Goal: Check status: Check status

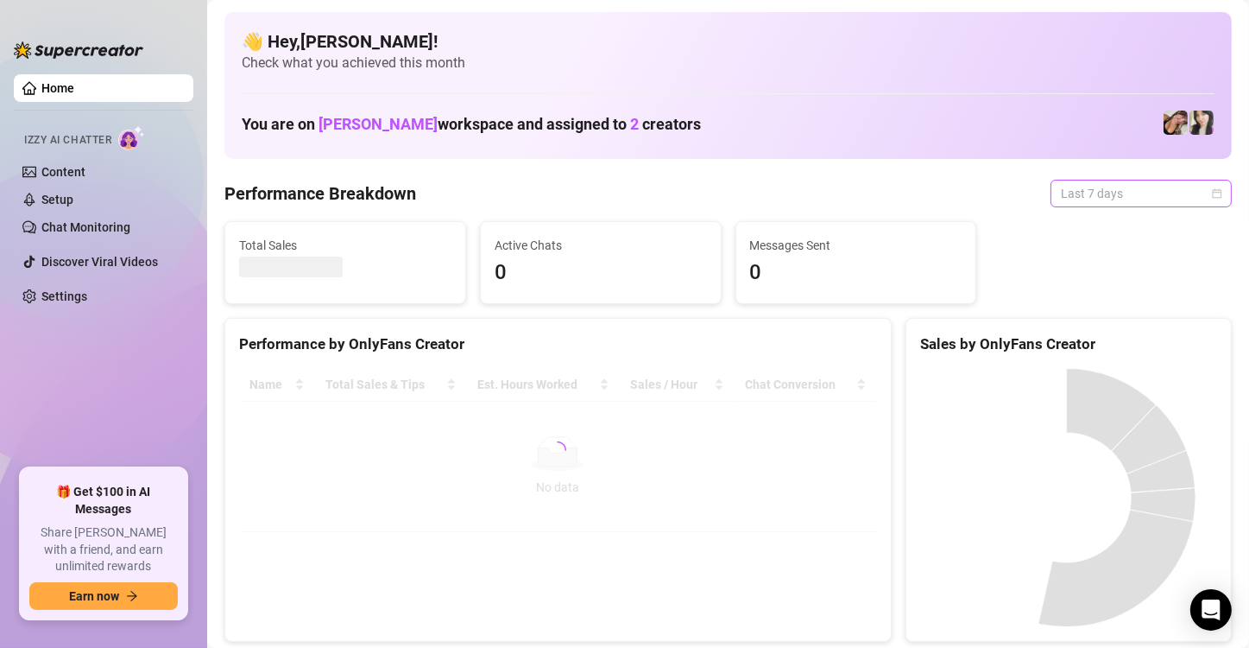
click at [1182, 199] on span "Last 7 days" at bounding box center [1141, 193] width 161 height 26
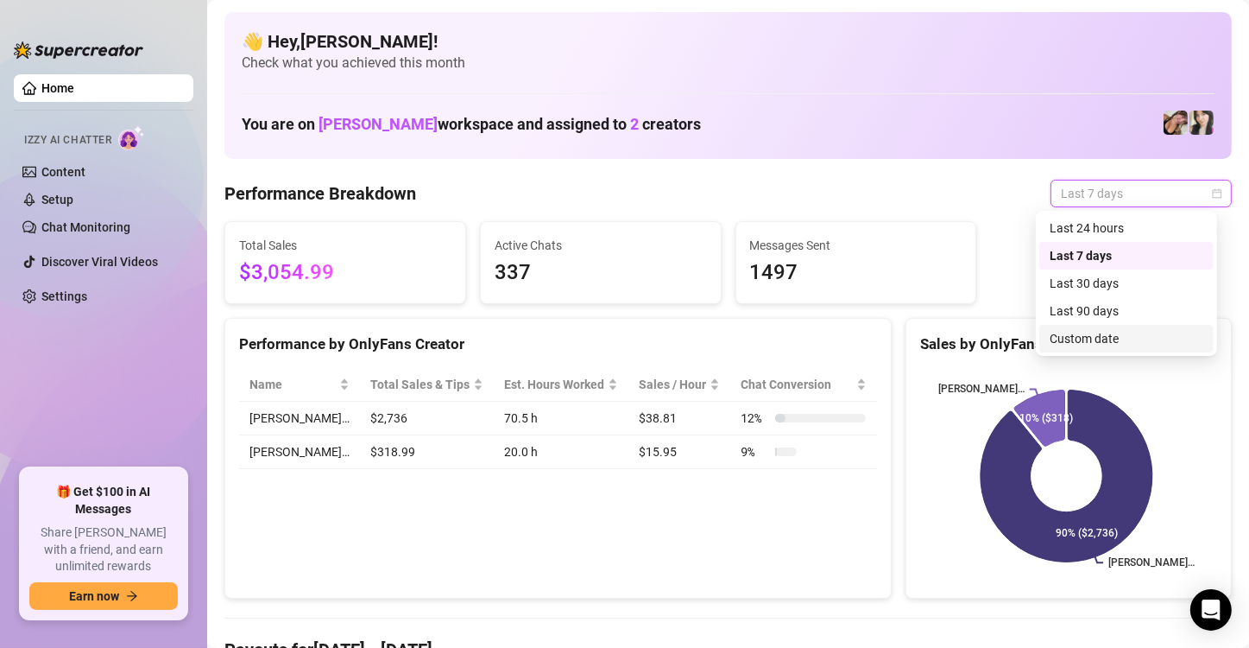
click at [1129, 335] on div "Custom date" at bounding box center [1127, 338] width 154 height 19
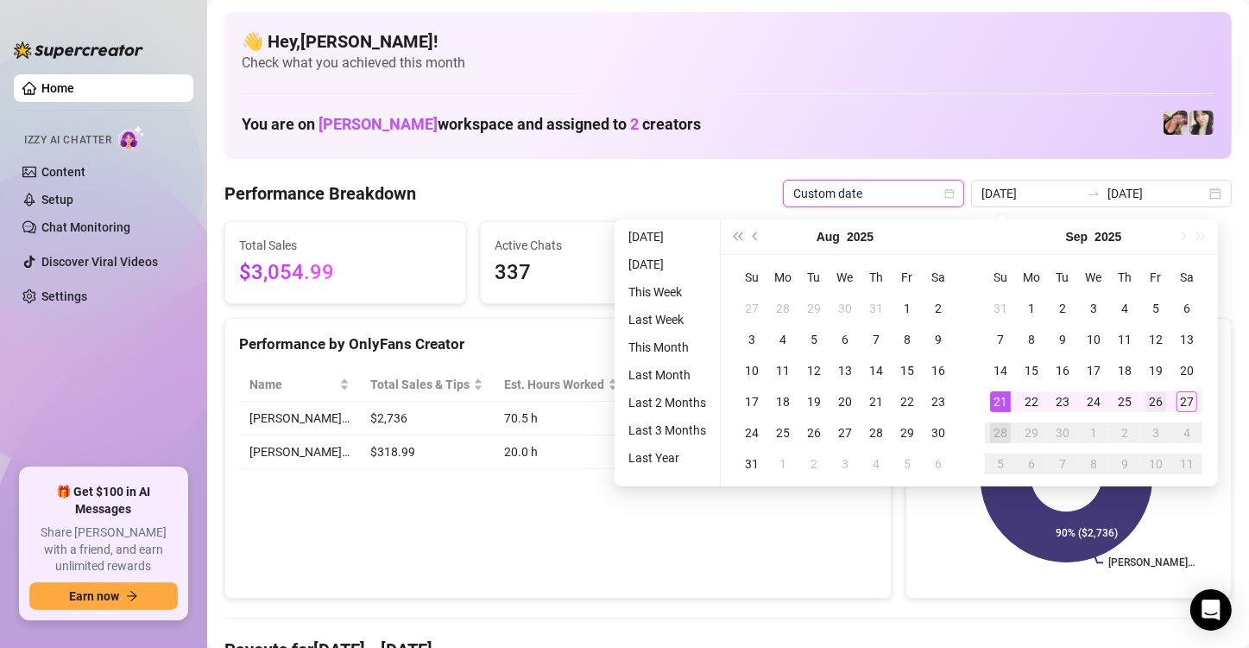
type input "[DATE]"
click at [1149, 404] on div "26" at bounding box center [1156, 401] width 21 height 21
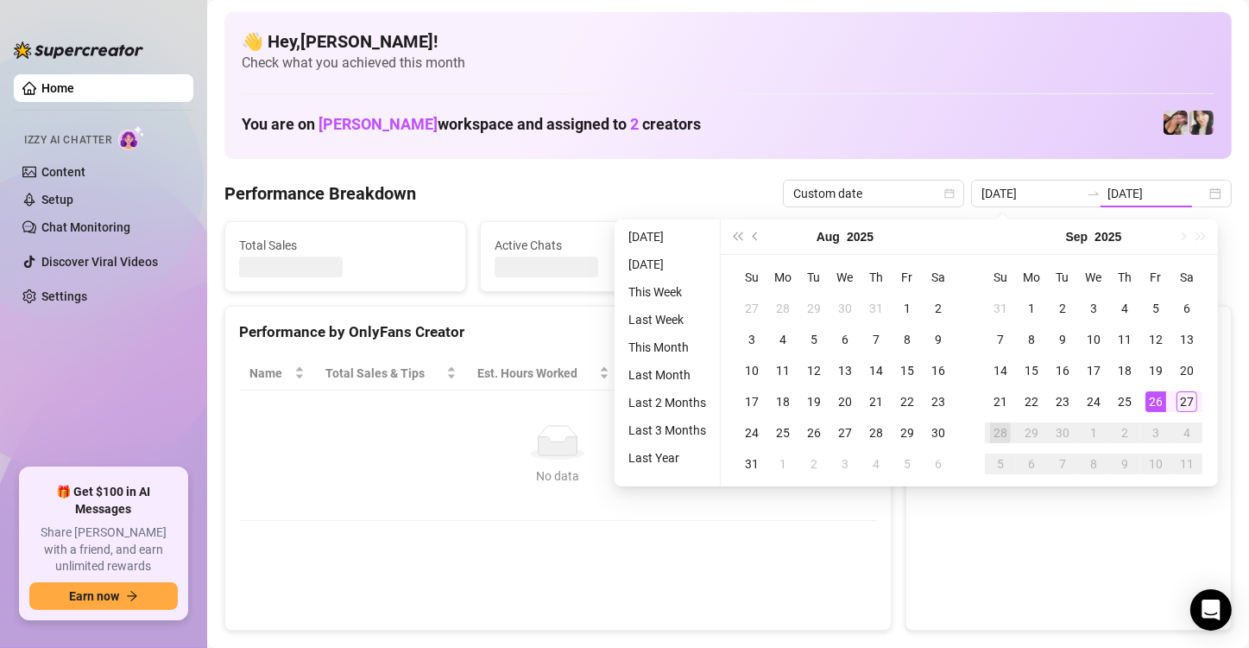
type input "[DATE]"
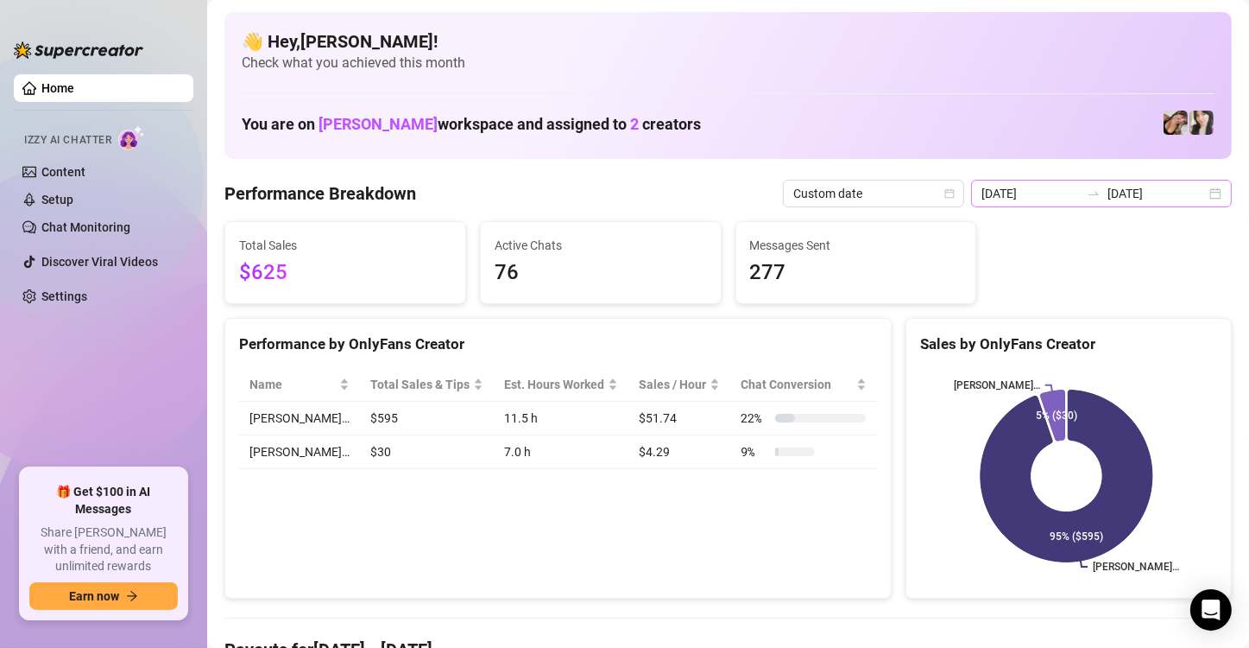
click at [1203, 190] on div "[DATE] [DATE]" at bounding box center [1101, 194] width 261 height 28
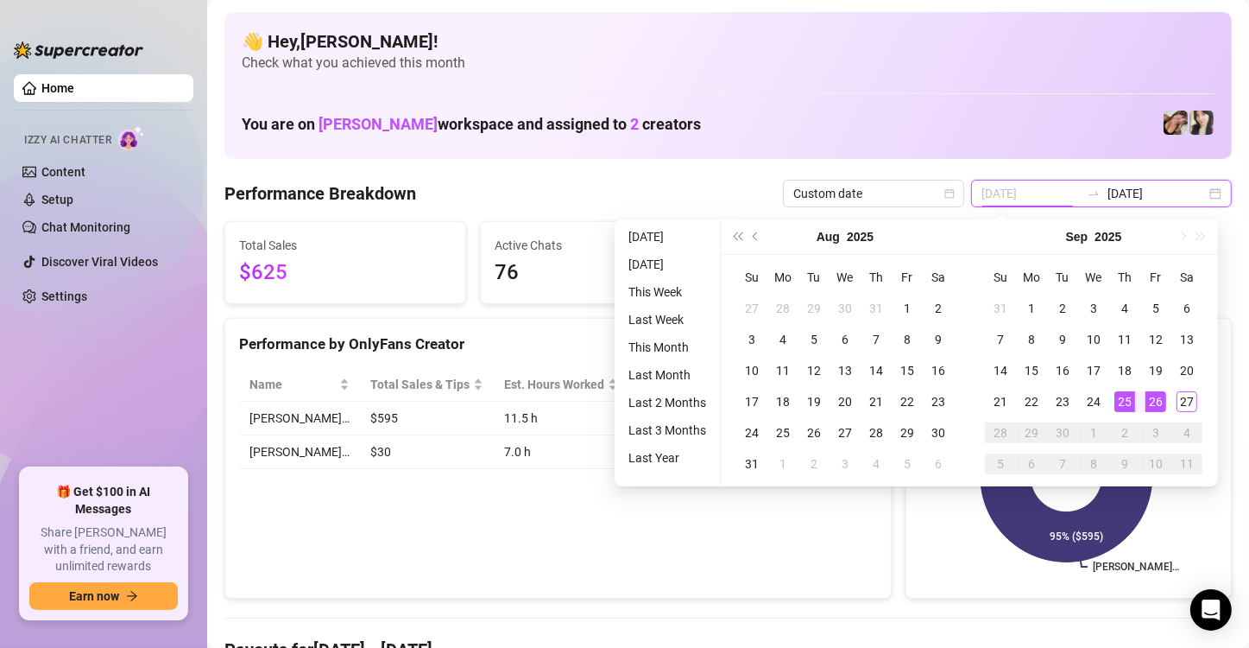
type input "[DATE]"
click at [1122, 389] on td "25" at bounding box center [1124, 401] width 31 height 31
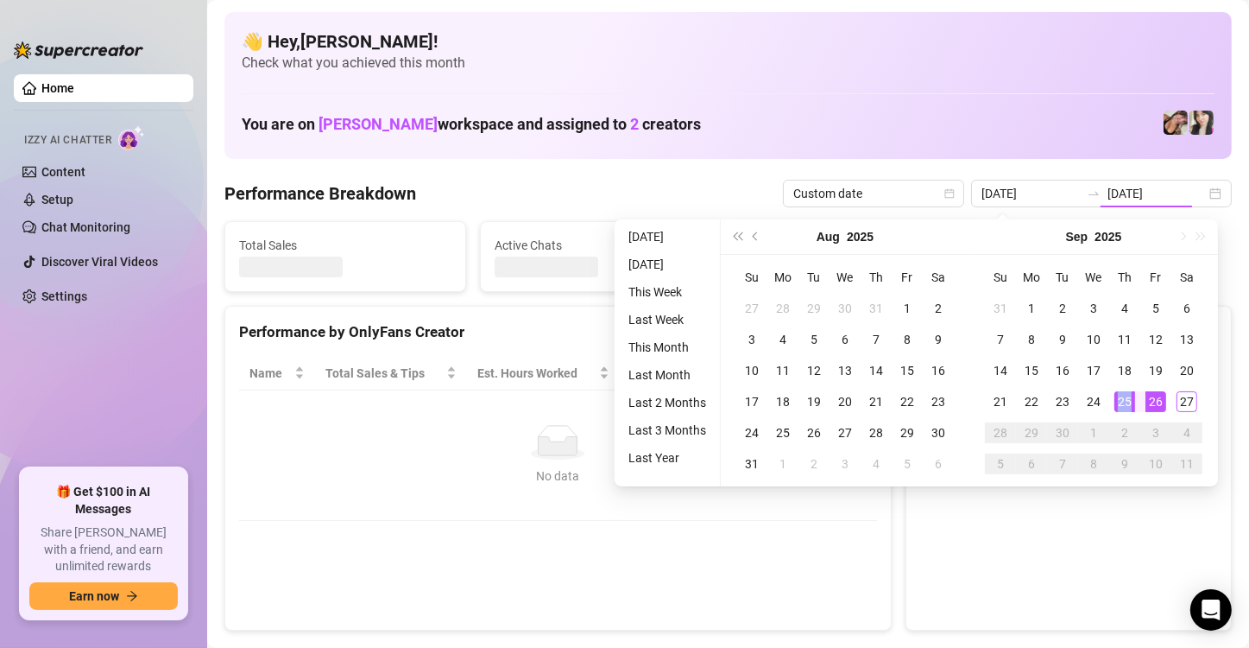
type input "[DATE]"
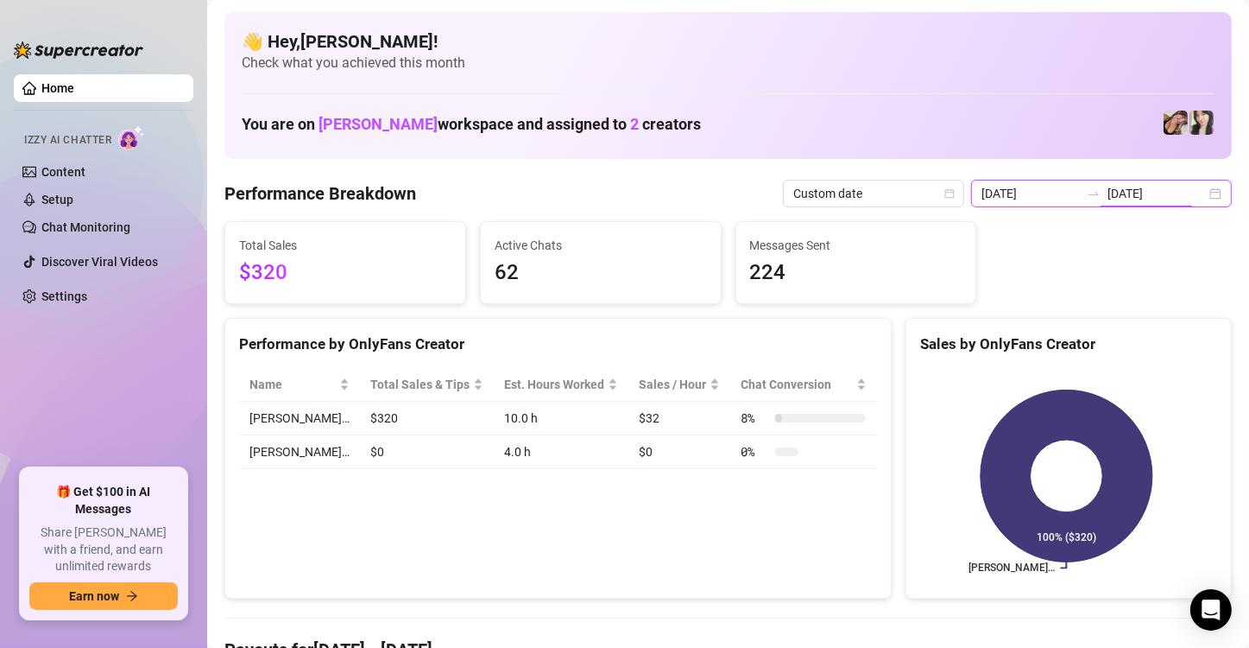
click at [1162, 200] on input "[DATE]" at bounding box center [1157, 193] width 98 height 19
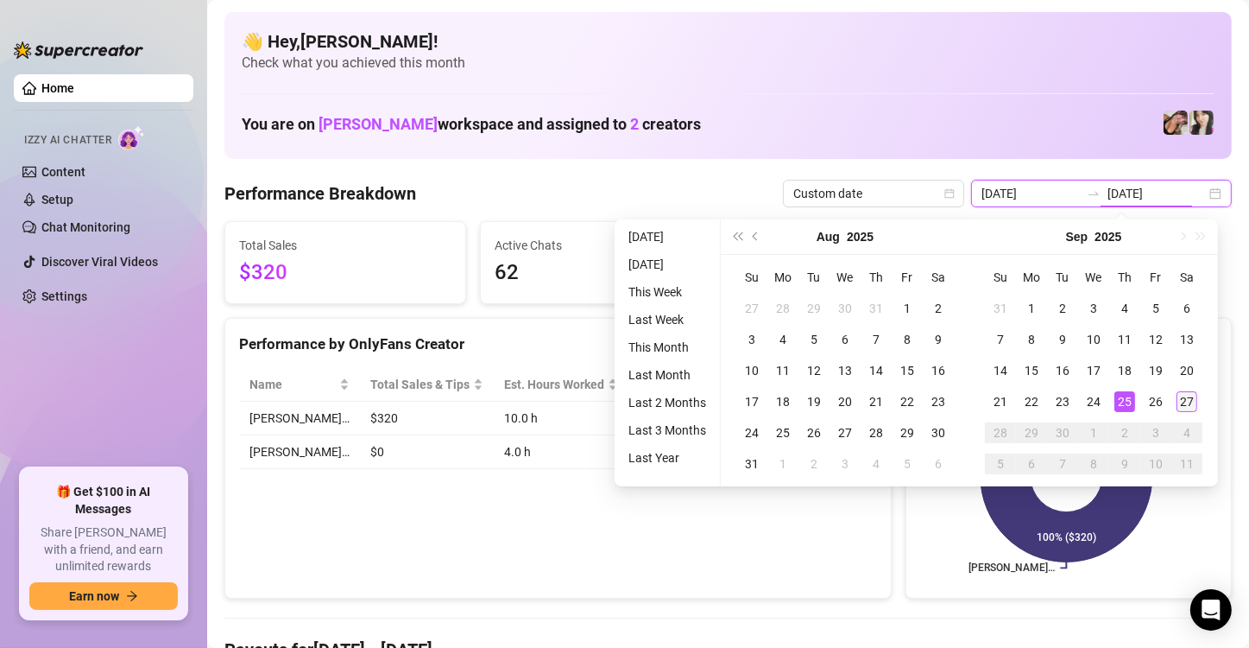
type input "[DATE]"
click at [1183, 403] on div "27" at bounding box center [1187, 401] width 21 height 21
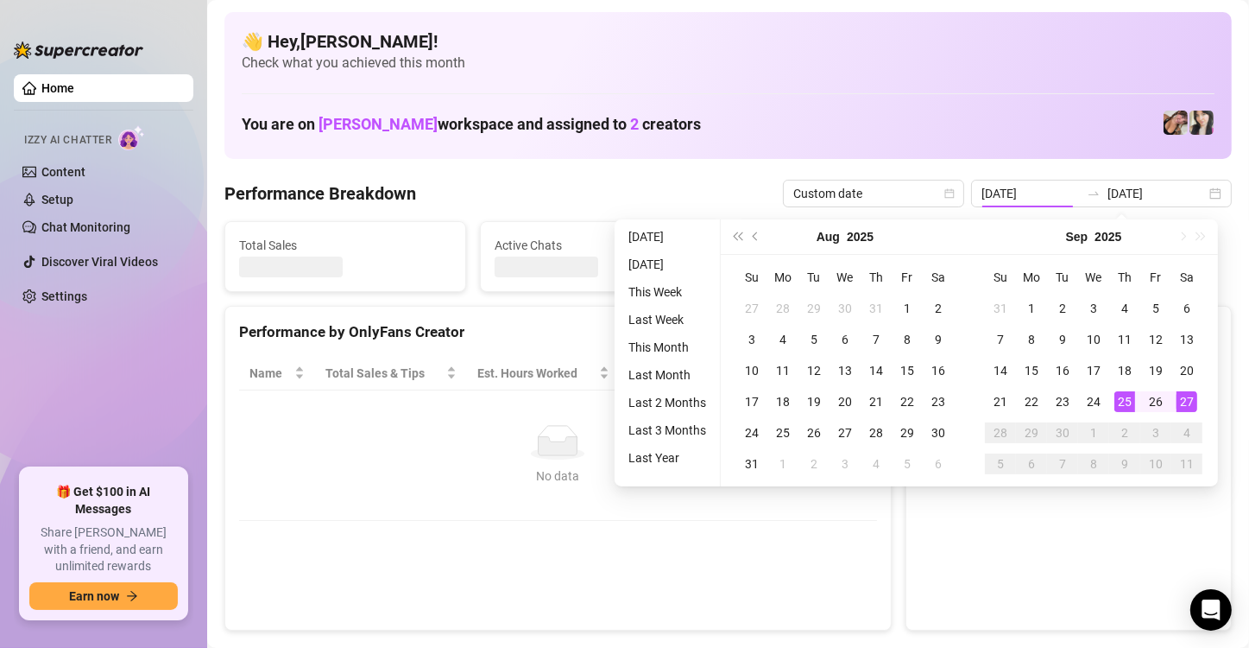
type input "[DATE]"
